Goal: Information Seeking & Learning: Check status

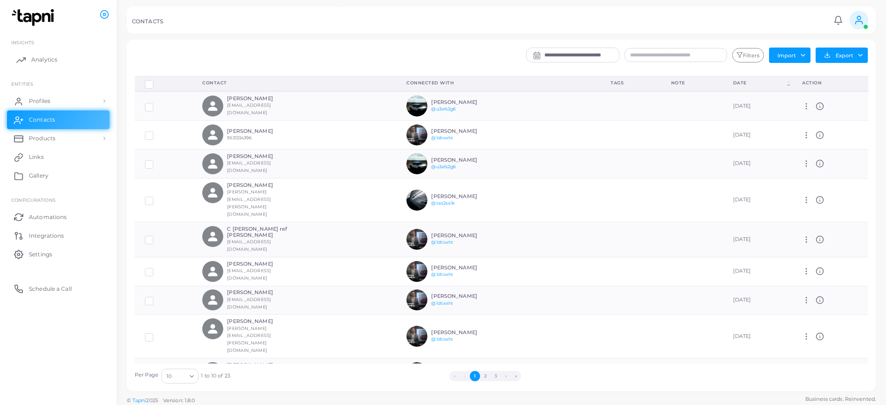
click at [54, 64] on link "Analytics" at bounding box center [58, 59] width 102 height 19
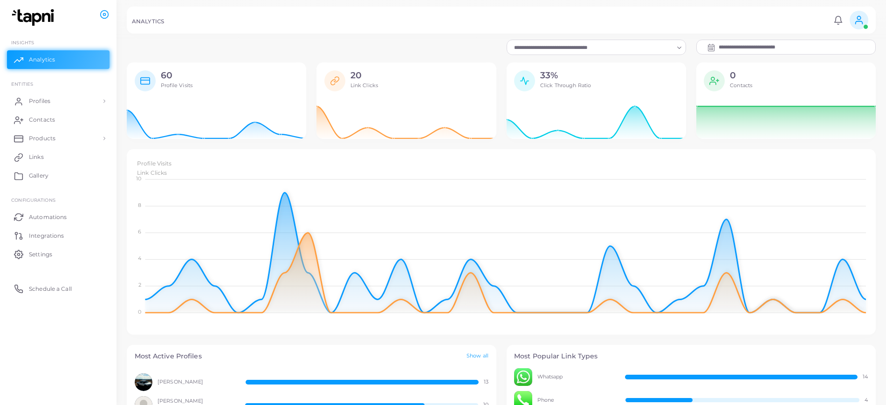
click at [775, 43] on input "**********" at bounding box center [796, 47] width 157 height 14
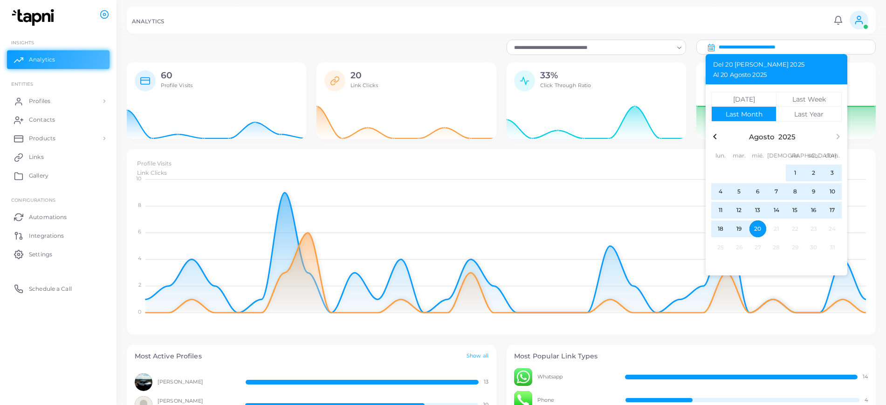
click at [716, 135] on icon "button" at bounding box center [714, 136] width 11 height 11
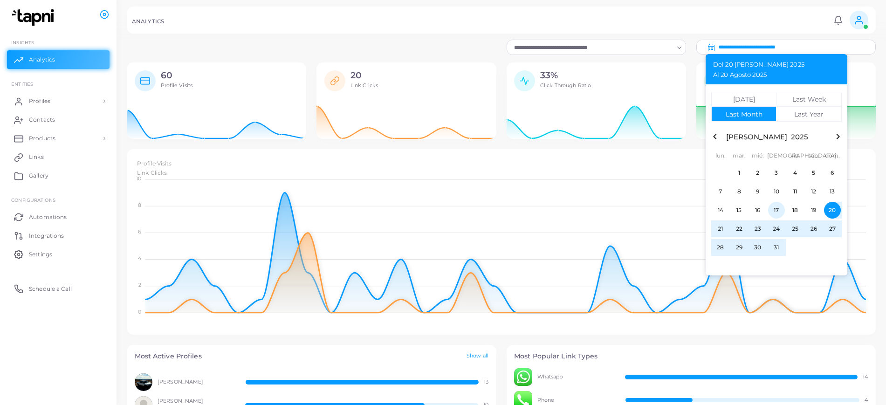
click at [779, 211] on span "17" at bounding box center [776, 210] width 17 height 17
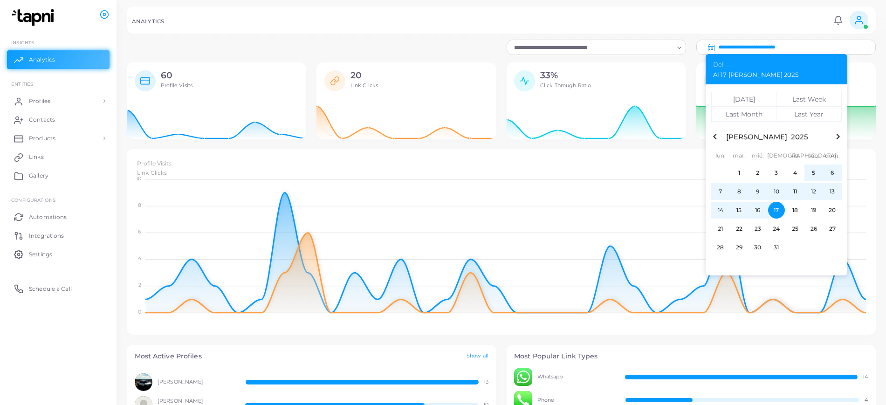
click at [836, 136] on icon "button" at bounding box center [837, 136] width 11 height 11
click at [835, 212] on span "17" at bounding box center [832, 210] width 17 height 17
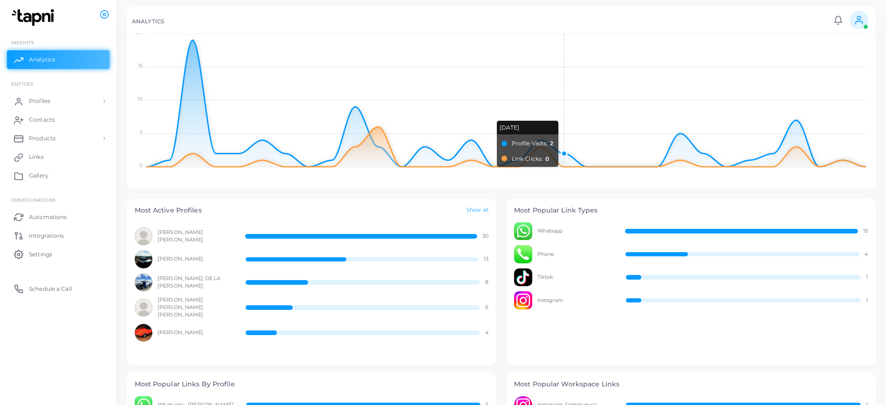
scroll to position [155, 0]
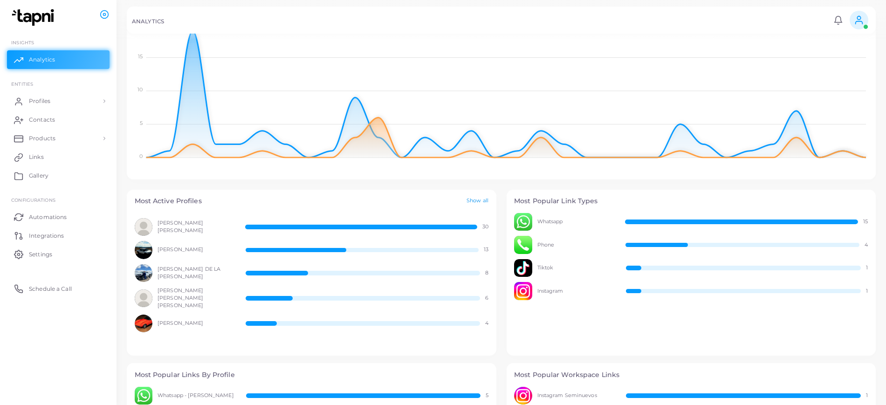
click at [473, 200] on link "Show all" at bounding box center [477, 201] width 22 height 8
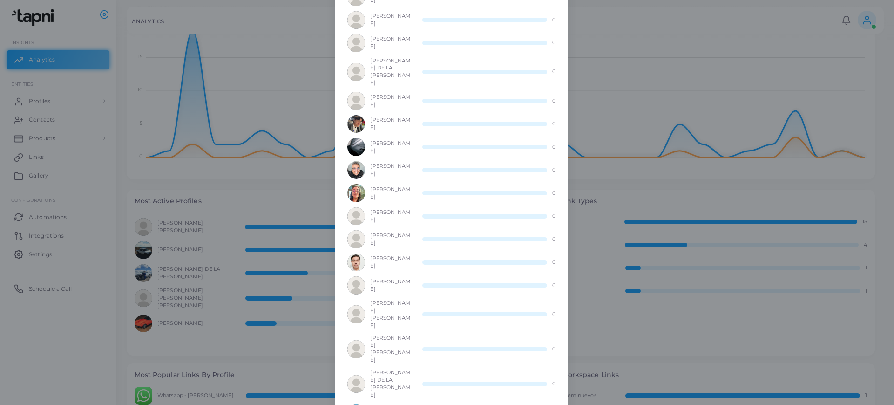
scroll to position [1069, 0]
click at [683, 141] on div "Most Active Profiles × [PERSON_NAME] [PERSON_NAME] 30 [PERSON_NAME] 13 [PERSON_…" at bounding box center [447, 202] width 894 height 405
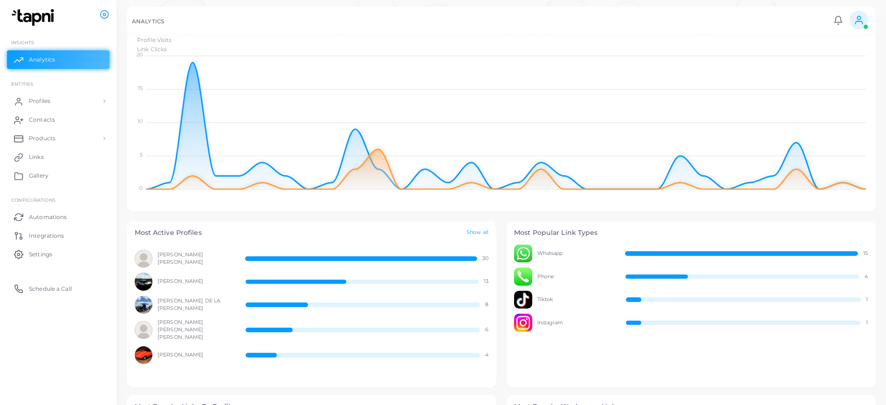
scroll to position [0, 0]
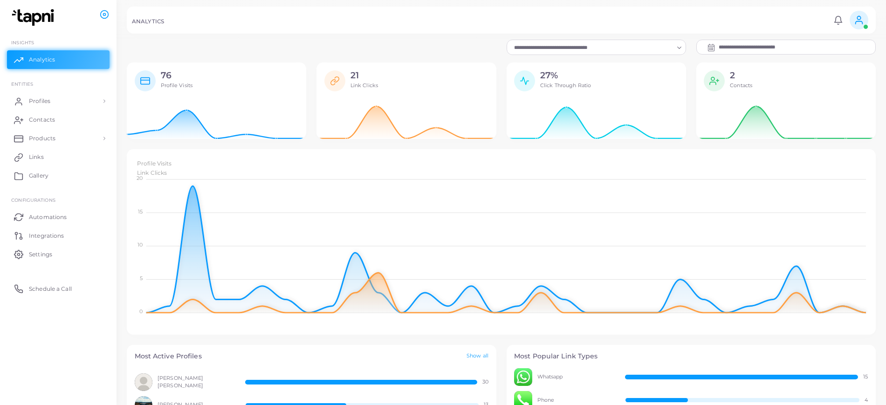
click at [805, 46] on input "**********" at bounding box center [796, 47] width 157 height 14
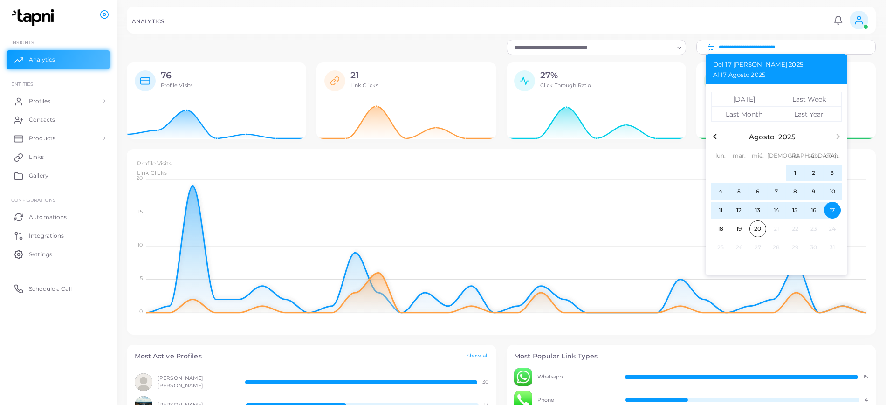
click at [715, 137] on icon "button" at bounding box center [714, 137] width 3 height 6
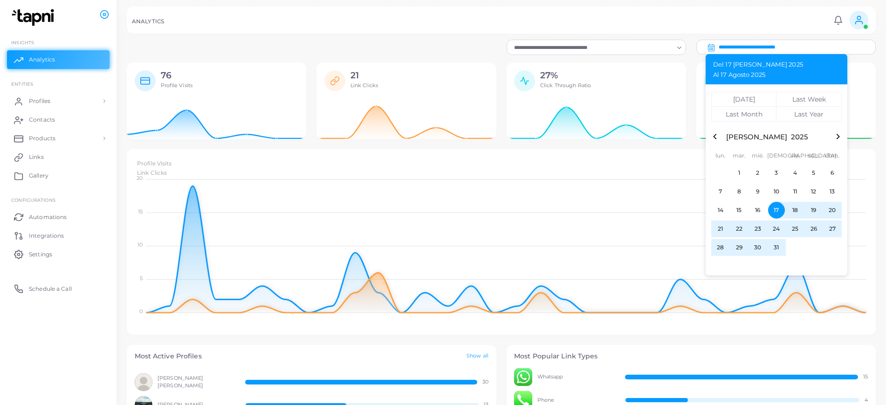
click at [774, 211] on span "17" at bounding box center [776, 210] width 17 height 17
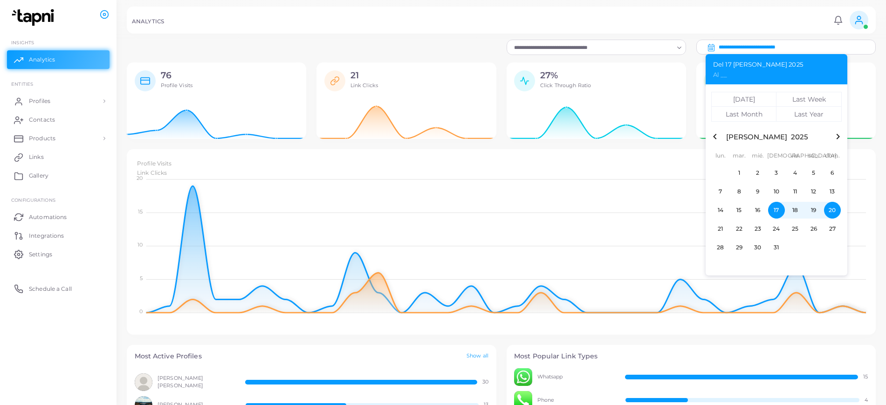
click at [834, 211] on span "20" at bounding box center [832, 210] width 17 height 17
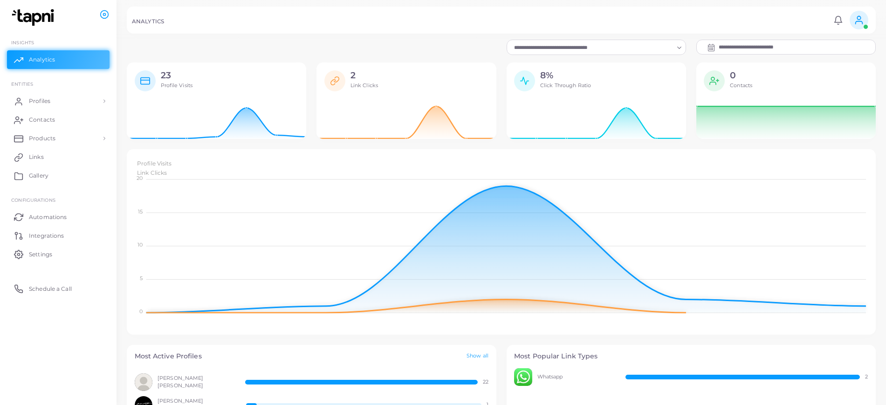
click at [805, 45] on input "**********" at bounding box center [796, 47] width 157 height 14
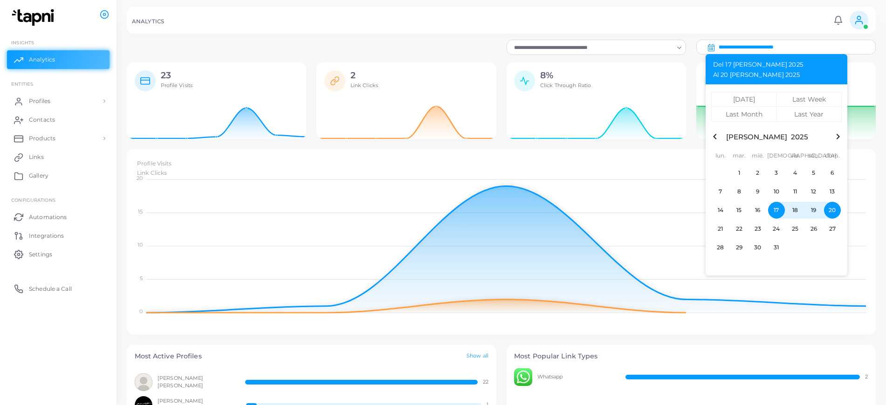
click at [838, 138] on icon "button" at bounding box center [837, 136] width 11 height 11
click at [777, 210] on span "14" at bounding box center [776, 210] width 17 height 17
click at [830, 209] on span "17" at bounding box center [832, 210] width 17 height 17
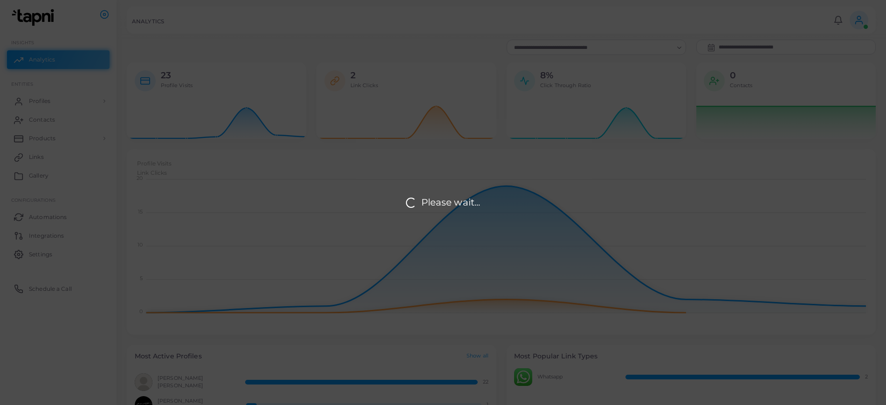
type input "**********"
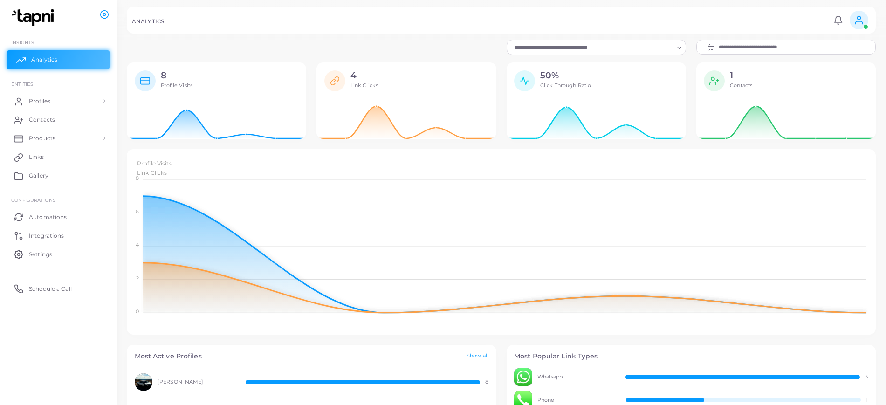
click at [71, 55] on link "Analytics" at bounding box center [58, 59] width 102 height 19
